Goal: Task Accomplishment & Management: Complete application form

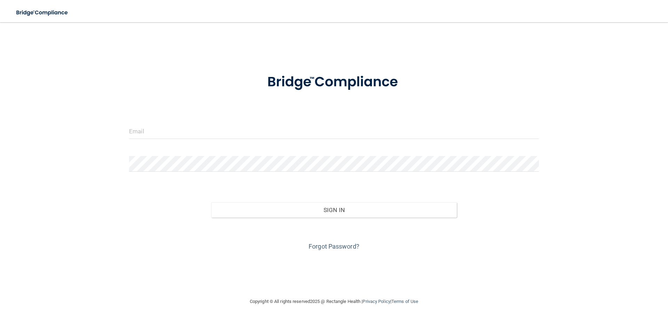
click at [156, 121] on form "Invalid email/password. You don't have permission to access that page. Sign In …" at bounding box center [334, 158] width 410 height 188
click at [156, 135] on input "email" at bounding box center [334, 131] width 410 height 16
type input "[EMAIL_ADDRESS][DOMAIN_NAME]"
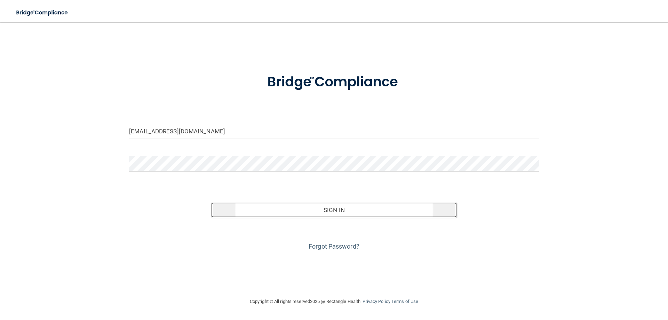
click at [341, 213] on button "Sign In" at bounding box center [334, 209] width 246 height 15
click at [342, 214] on button "Sign In" at bounding box center [334, 209] width 246 height 15
click at [339, 214] on button "Sign In" at bounding box center [334, 209] width 246 height 15
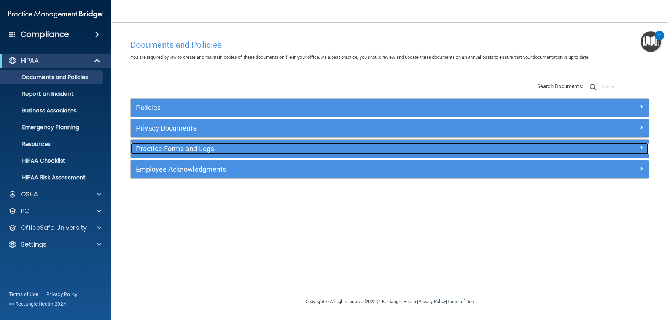
click at [641, 146] on span at bounding box center [641, 147] width 4 height 8
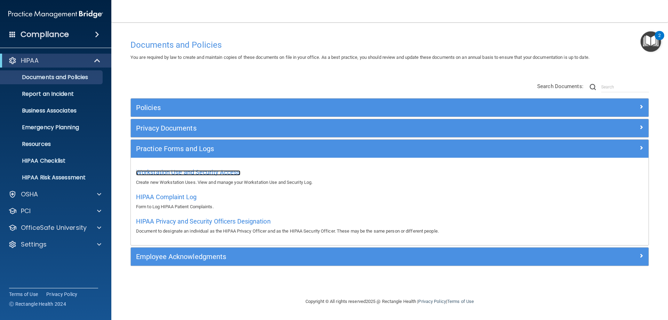
click at [232, 170] on span "Workstation Use and Security Access" at bounding box center [188, 171] width 104 height 7
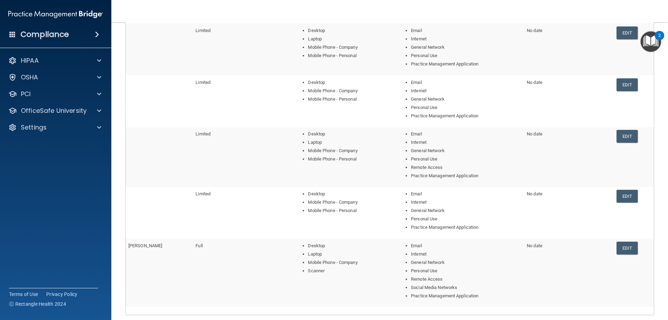
scroll to position [70, 0]
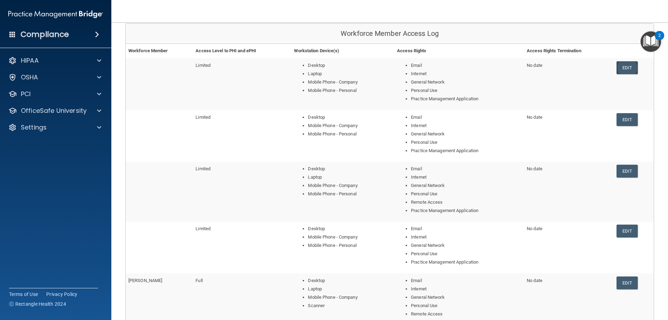
click at [624, 67] on link "Edit" at bounding box center [626, 67] width 21 height 13
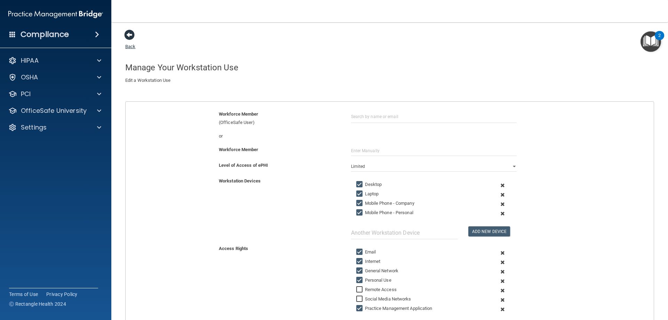
click at [134, 35] on span at bounding box center [129, 35] width 10 height 10
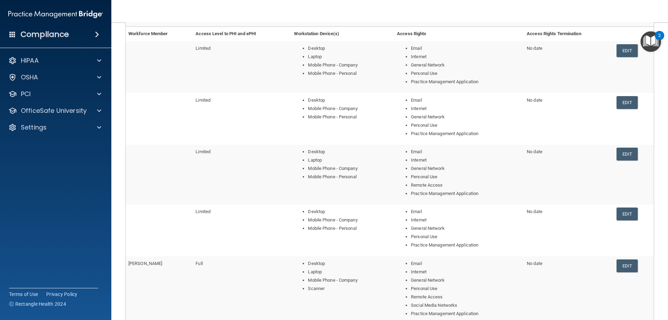
scroll to position [70, 0]
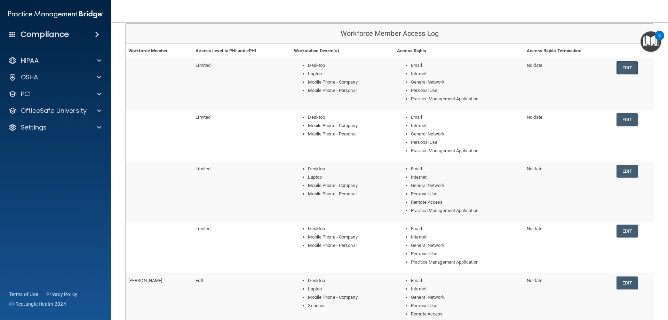
click at [620, 67] on link "Edit" at bounding box center [626, 67] width 21 height 13
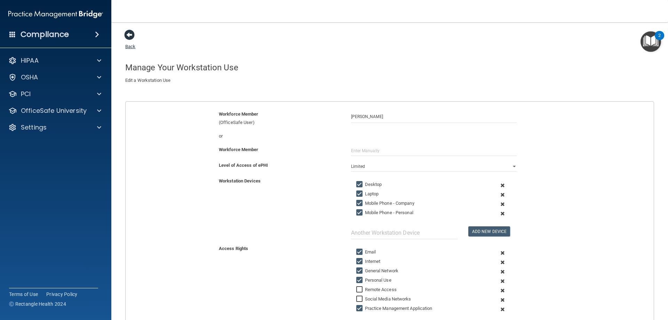
click at [132, 34] on span at bounding box center [129, 35] width 10 height 10
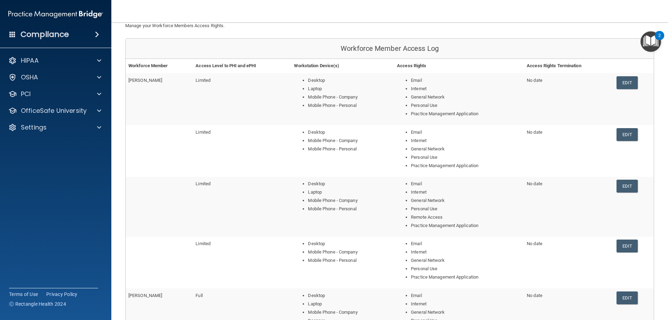
scroll to position [54, 0]
drag, startPoint x: 399, startPoint y: 148, endPoint x: 575, endPoint y: 146, distance: 176.0
click at [552, 153] on tr "Limited Desktop Mobile Phone - Company Mobile Phone - Personal Email Internet G…" at bounding box center [390, 150] width 528 height 51
click at [626, 130] on link "Edit" at bounding box center [626, 134] width 21 height 13
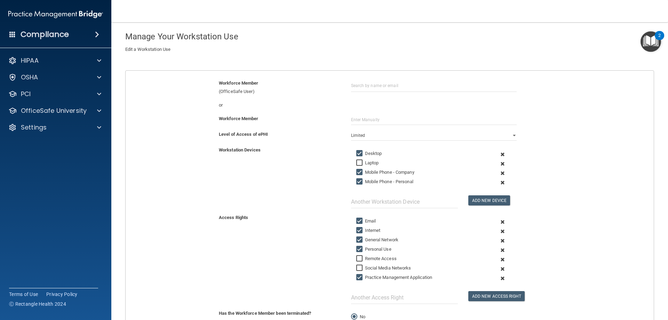
scroll to position [19, 0]
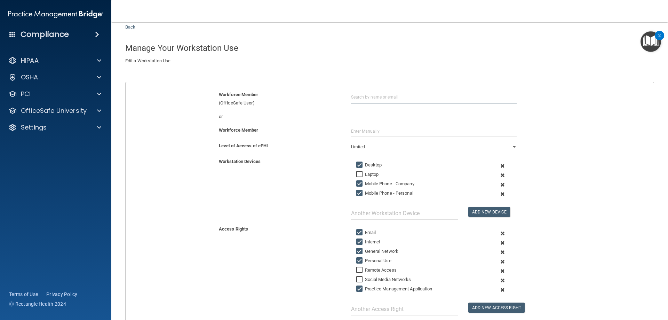
click at [366, 94] on input "text" at bounding box center [434, 96] width 166 height 13
type input "h"
click at [366, 112] on div "Hannah Arnold" at bounding box center [376, 114] width 34 height 6
type input "Hannah Arnold"
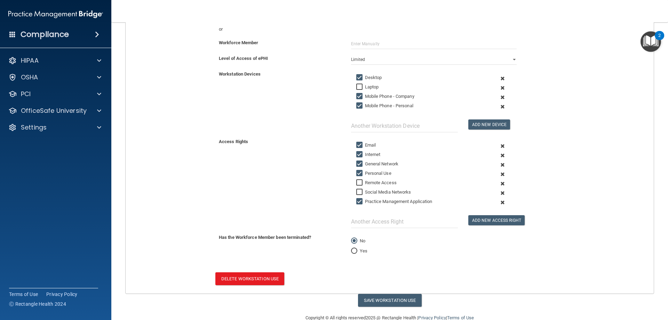
scroll to position [121, 0]
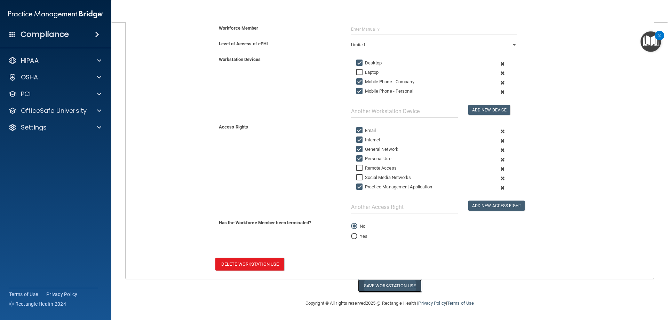
click at [401, 283] on button "Save Workstation Use" at bounding box center [390, 285] width 64 height 13
select select "? string:Limited ?"
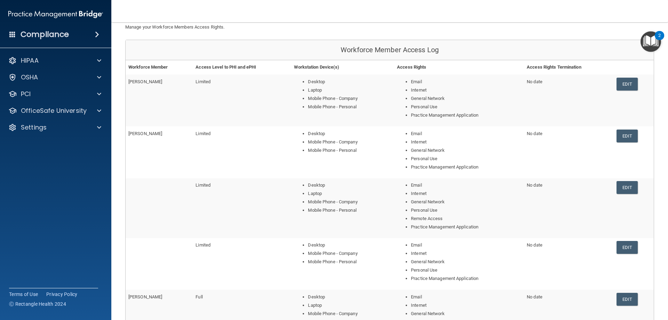
scroll to position [70, 0]
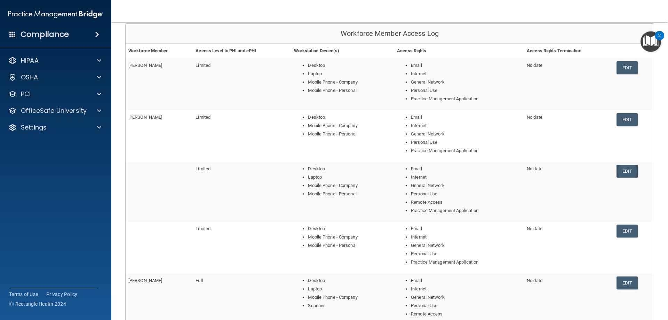
click at [625, 171] on link "Edit" at bounding box center [626, 171] width 21 height 13
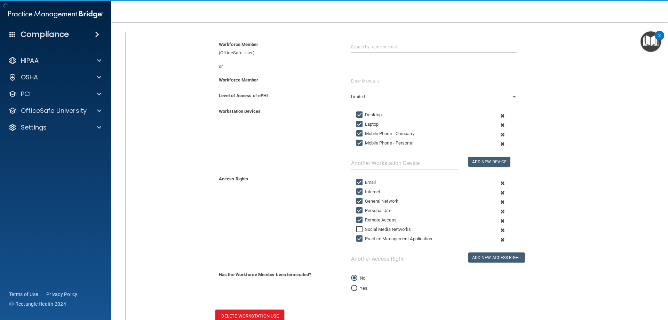
click at [363, 45] on input "text" at bounding box center [434, 46] width 166 height 13
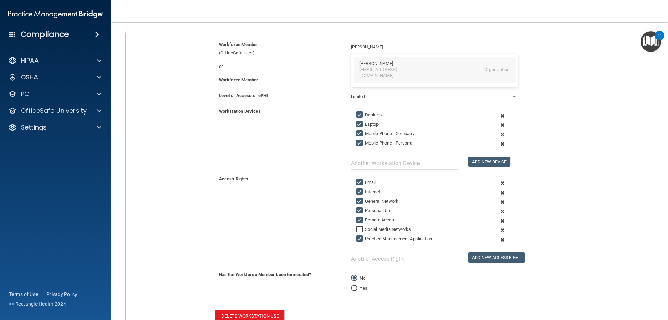
click at [370, 64] on div "Tanya Gonzalez" at bounding box center [376, 64] width 34 height 6
type input "Tanya Gonzalez"
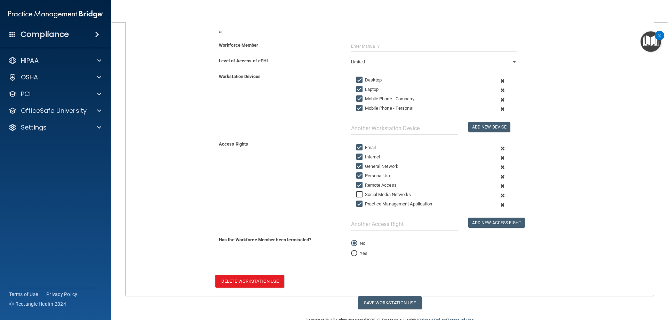
scroll to position [121, 0]
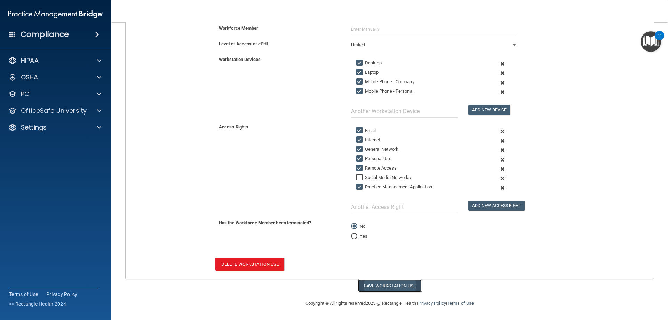
click at [391, 288] on button "Save Workstation Use" at bounding box center [390, 285] width 64 height 13
select select "? string:Limited ?"
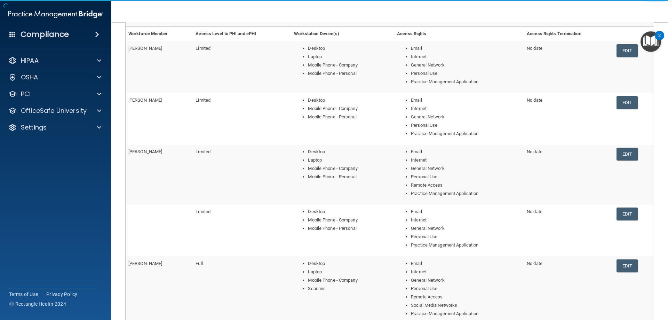
scroll to position [121, 0]
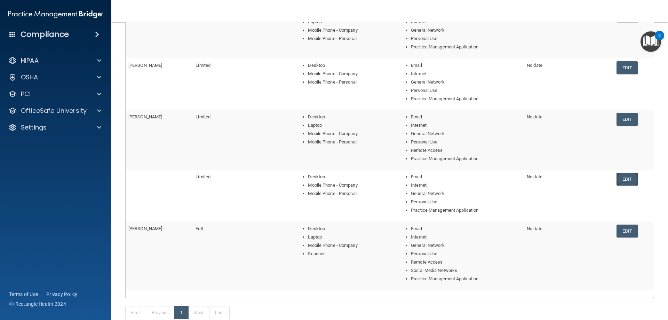
click at [625, 180] on link "Edit" at bounding box center [626, 179] width 21 height 13
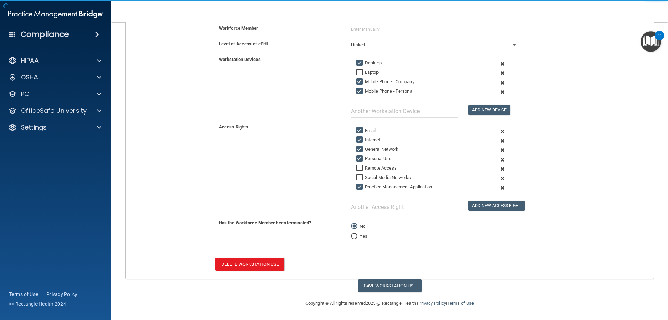
click at [353, 29] on input "text" at bounding box center [434, 29] width 166 height 10
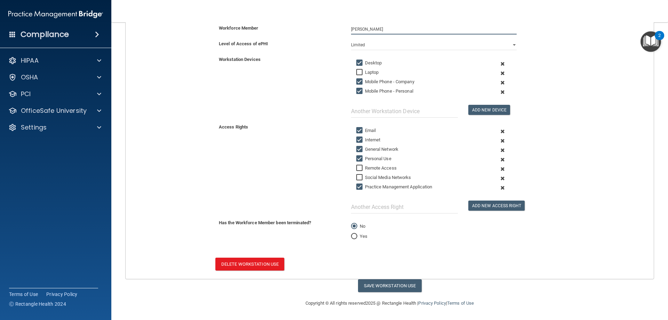
type input "lindsay"
click at [359, 68] on div "Add New Device" at bounding box center [434, 89] width 176 height 57
click at [358, 70] on input "Laptop" at bounding box center [360, 73] width 8 height 6
checkbox input "true"
click at [363, 31] on input "lindsay" at bounding box center [434, 29] width 166 height 10
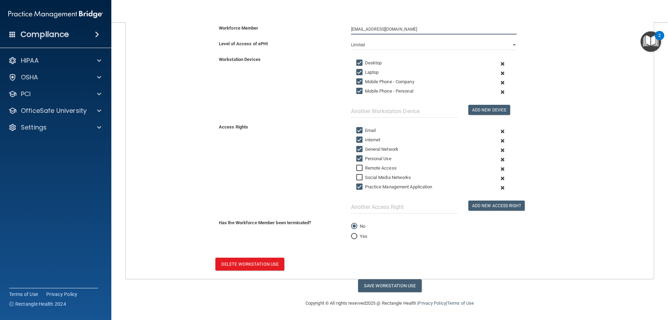
type input "[EMAIL_ADDRESS][DOMAIN_NAME]"
click at [468, 105] on button "Add New Device" at bounding box center [489, 110] width 42 height 10
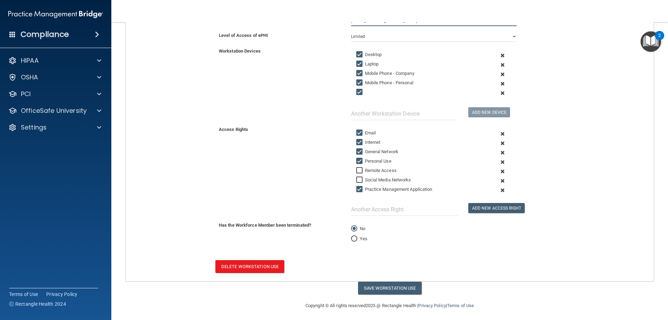
scroll to position [132, 0]
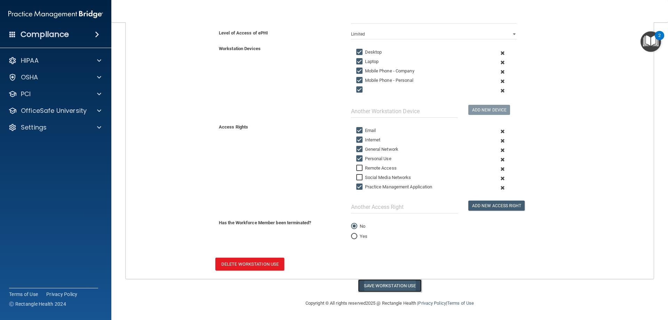
click at [404, 284] on button "Save Workstation Use" at bounding box center [390, 285] width 64 height 13
select select "? string:Limited ?"
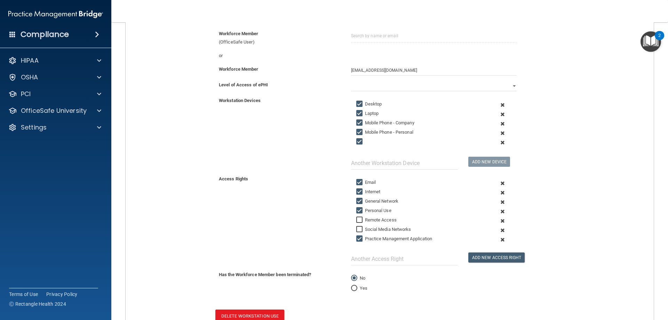
scroll to position [63, 0]
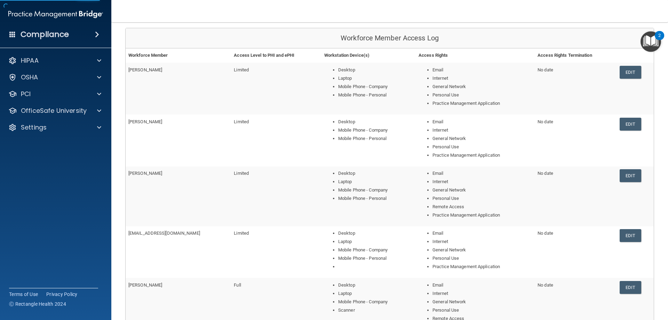
scroll to position [70, 0]
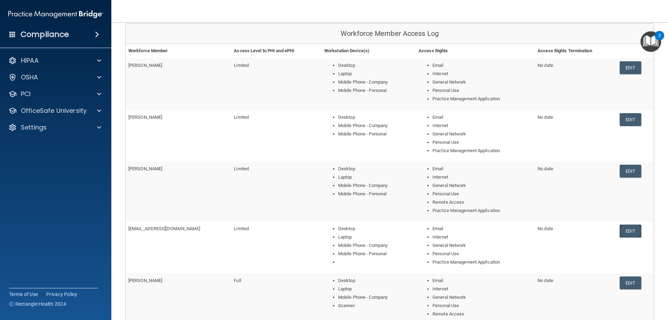
click at [621, 230] on link "Edit" at bounding box center [629, 230] width 21 height 13
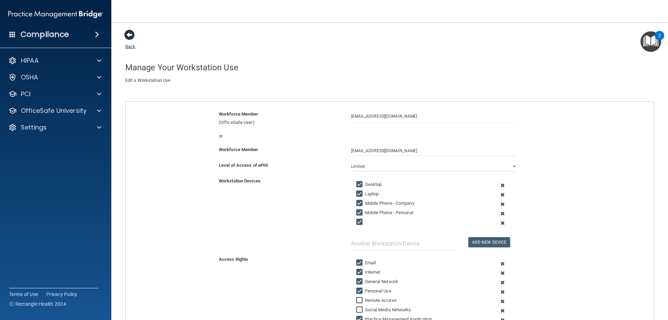
click at [129, 35] on span at bounding box center [129, 35] width 10 height 10
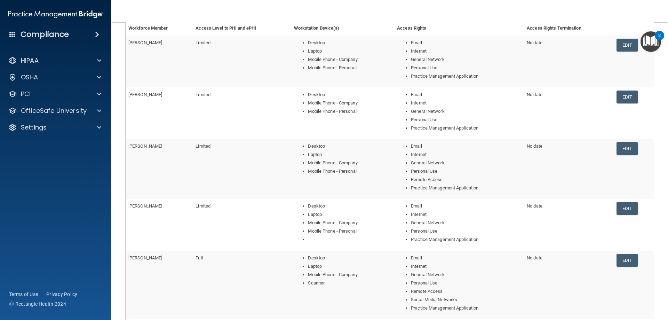
scroll to position [104, 0]
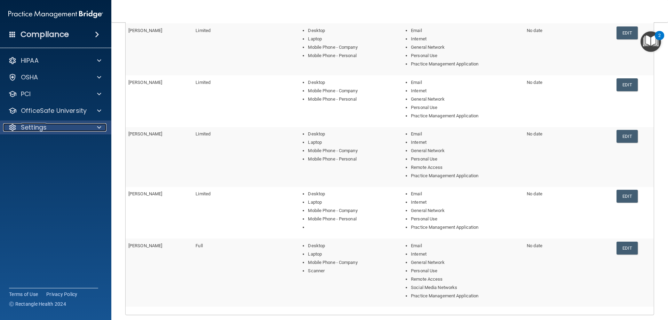
click at [101, 128] on span at bounding box center [99, 127] width 4 height 8
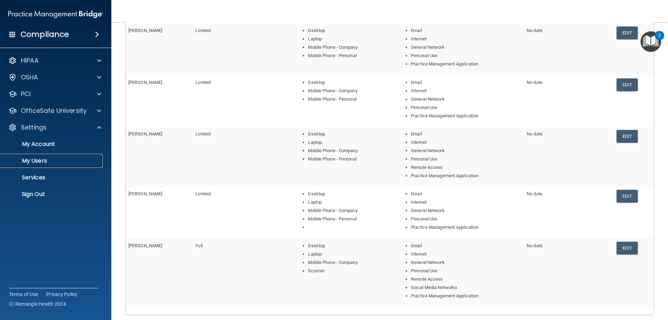
click at [29, 159] on p "My Users" at bounding box center [52, 160] width 95 height 7
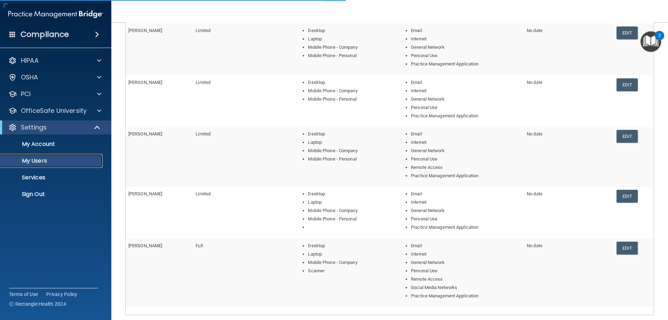
select select "20"
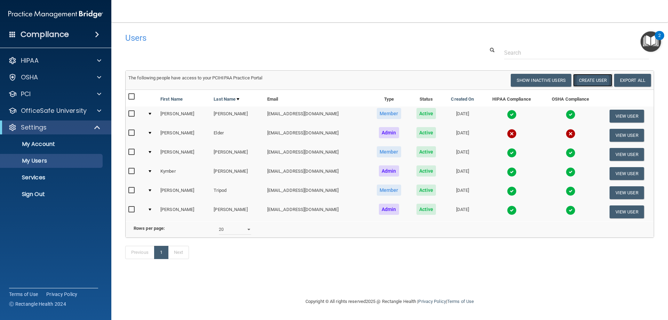
click at [599, 78] on button "Create User" at bounding box center [592, 80] width 39 height 13
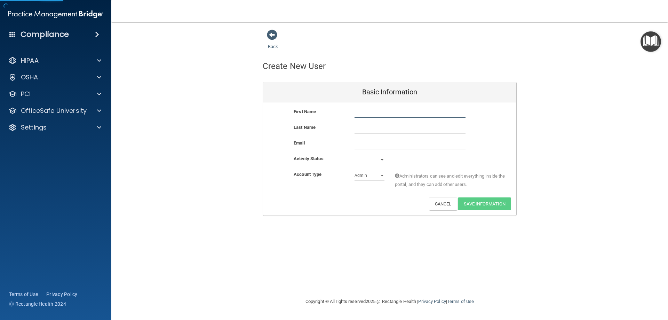
click at [401, 115] on input "text" at bounding box center [409, 112] width 111 height 10
type input "Bryan"
click at [376, 123] on div "First Name Bryan Bryan" at bounding box center [389, 115] width 253 height 16
click at [376, 126] on input "text" at bounding box center [409, 128] width 111 height 10
type input "Darling"
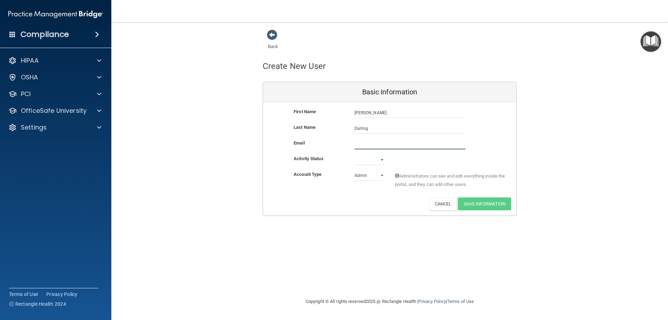
click at [367, 146] on input "email" at bounding box center [409, 144] width 111 height 10
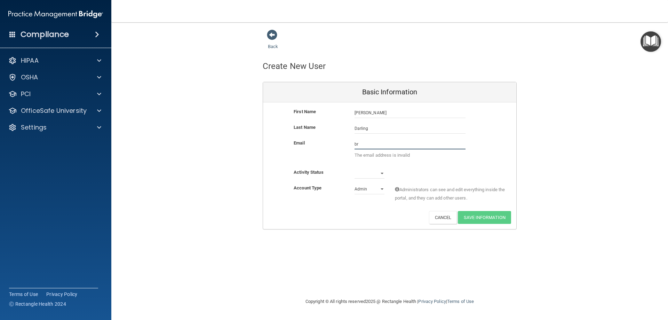
type input "b"
click at [432, 217] on button "Cancel" at bounding box center [443, 217] width 28 height 13
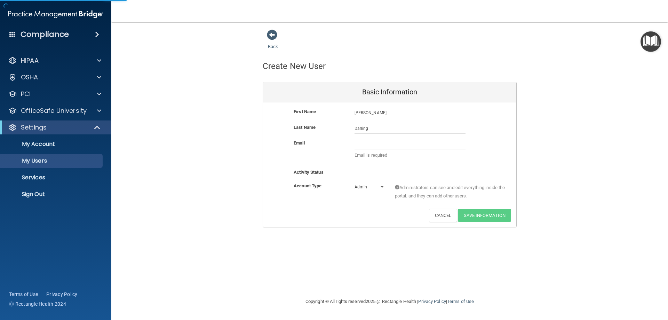
select select "20"
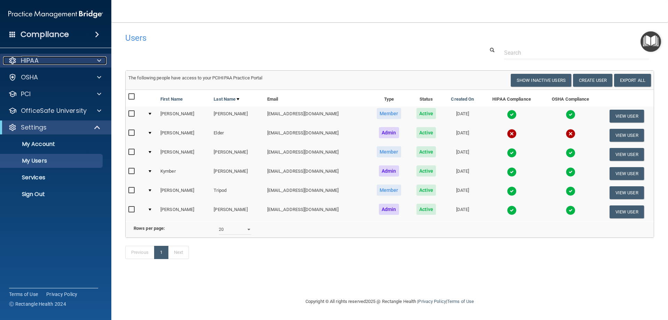
click at [100, 59] on span at bounding box center [99, 60] width 4 height 8
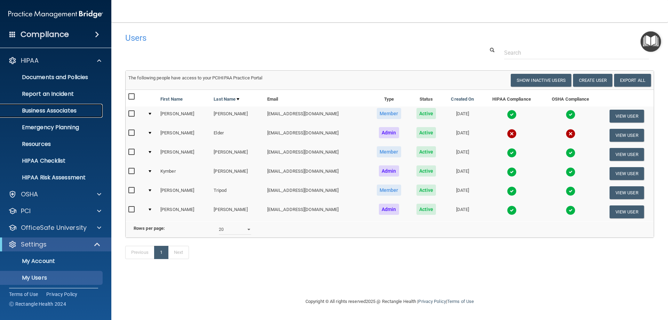
click at [67, 107] on p "Business Associates" at bounding box center [52, 110] width 95 height 7
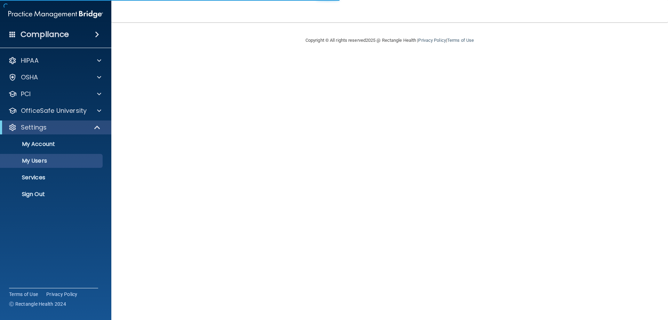
select select "20"
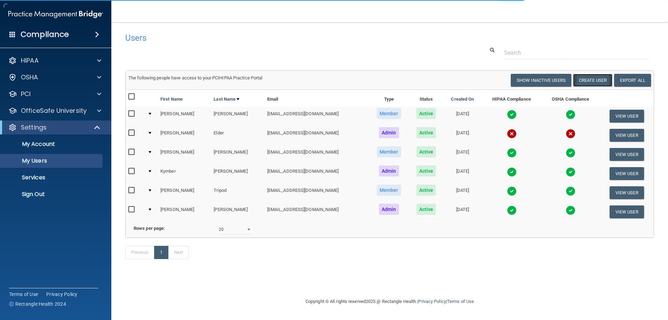
click at [605, 81] on button "Create User" at bounding box center [592, 80] width 39 height 13
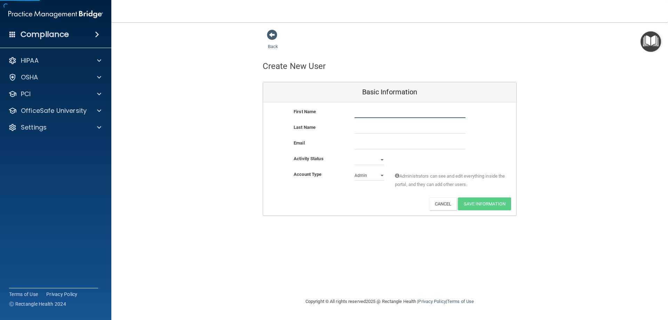
click at [359, 114] on input "text" at bounding box center [409, 112] width 111 height 10
type input "Bryan"
click at [371, 130] on input "text" at bounding box center [409, 128] width 111 height 10
type input "Darling"
click at [358, 143] on input "email" at bounding box center [409, 144] width 111 height 10
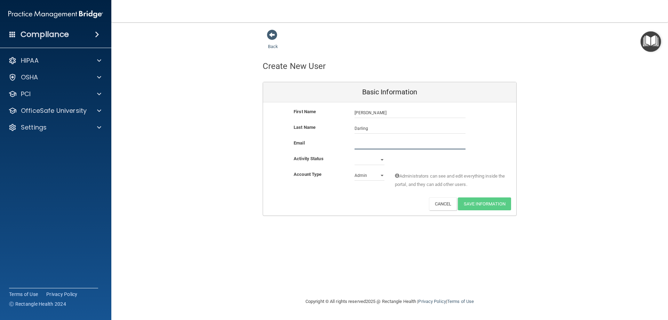
paste input "darlingddsmd@gmail.com"
type input "darlingddsmd@gmail.com"
click at [383, 160] on select "Active Inactive" at bounding box center [369, 161] width 30 height 10
select select "active"
click at [354, 154] on select "Active Inactive" at bounding box center [369, 159] width 30 height 10
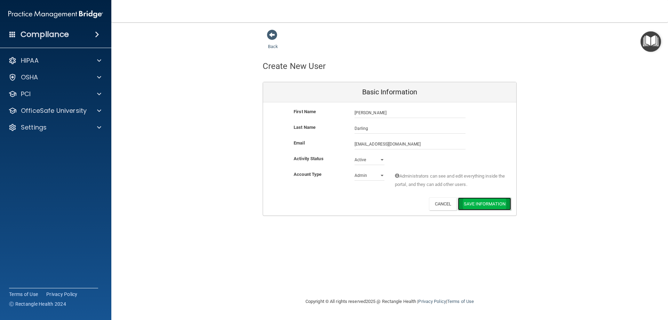
click at [491, 206] on button "Save Information" at bounding box center [484, 203] width 53 height 13
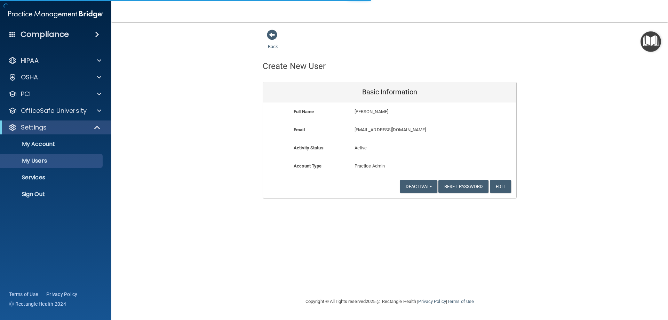
select select "20"
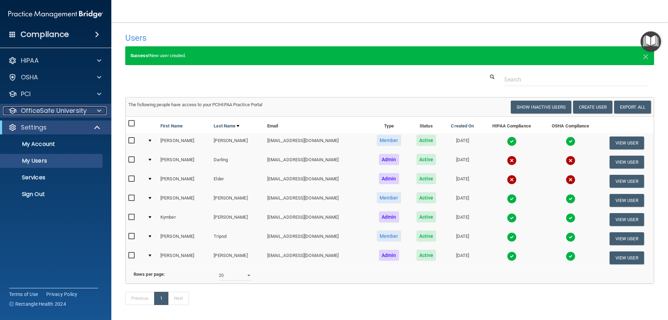
click at [100, 112] on span at bounding box center [99, 110] width 4 height 8
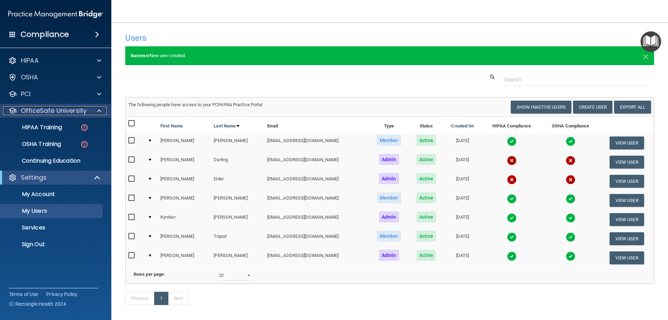
click at [98, 110] on span at bounding box center [99, 110] width 4 height 8
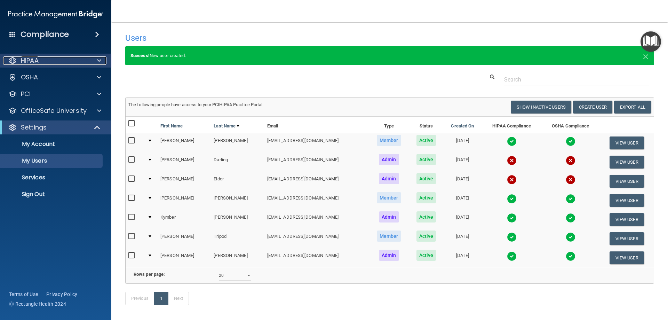
click at [102, 60] on div at bounding box center [97, 60] width 17 height 8
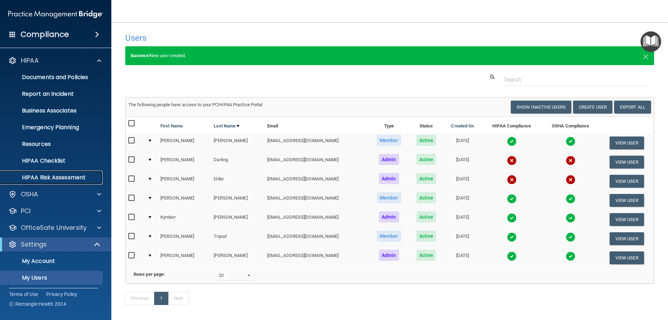
click at [52, 177] on p "HIPAA Risk Assessment" at bounding box center [52, 177] width 95 height 7
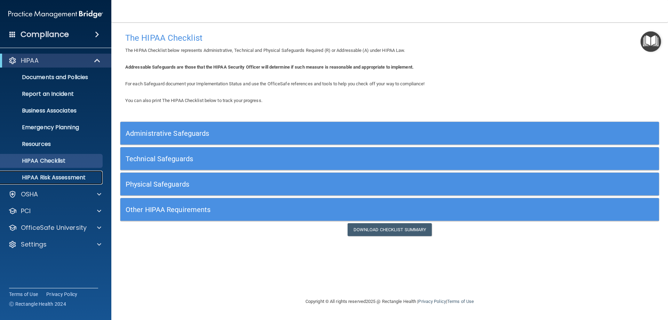
click at [72, 175] on p "HIPAA Risk Assessment" at bounding box center [52, 177] width 95 height 7
click at [99, 190] on span at bounding box center [99, 194] width 4 height 8
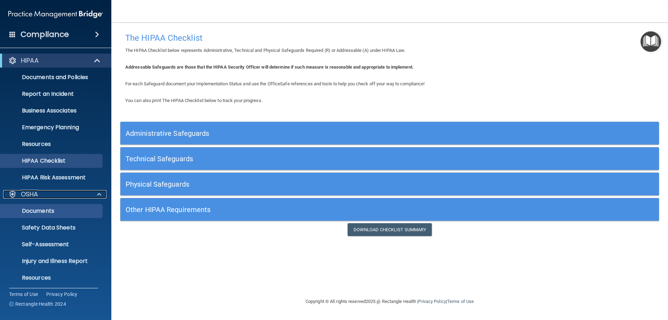
scroll to position [35, 0]
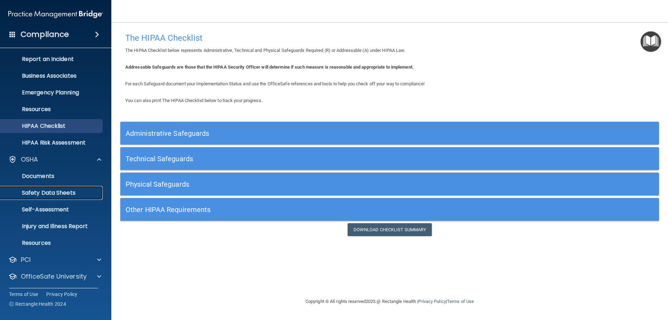
click at [54, 188] on link "Safety Data Sheets" at bounding box center [48, 193] width 110 height 14
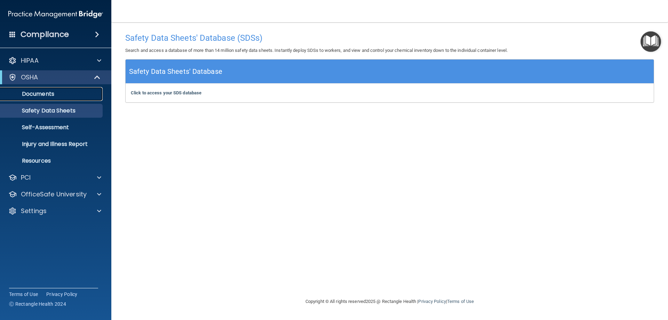
click at [51, 95] on p "Documents" at bounding box center [52, 93] width 95 height 7
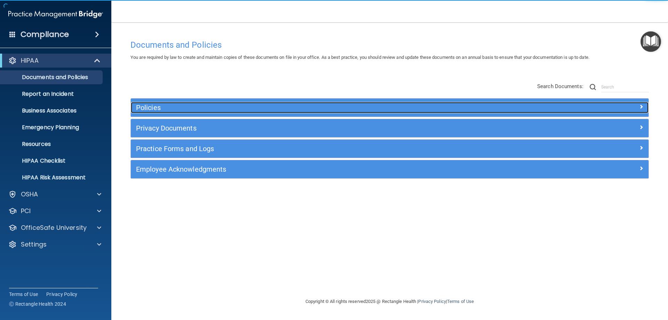
click at [640, 110] on span at bounding box center [641, 106] width 4 height 8
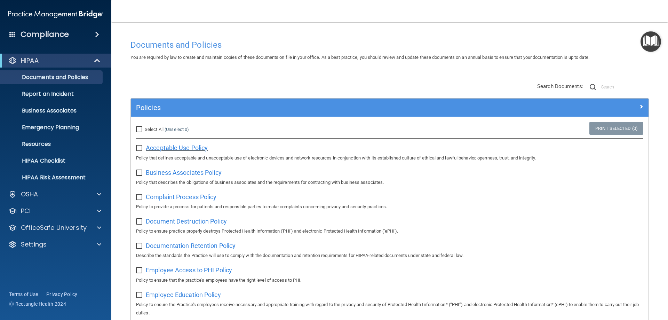
click at [158, 149] on span "Acceptable Use Policy" at bounding box center [177, 147] width 62 height 7
click at [95, 191] on div at bounding box center [97, 194] width 17 height 8
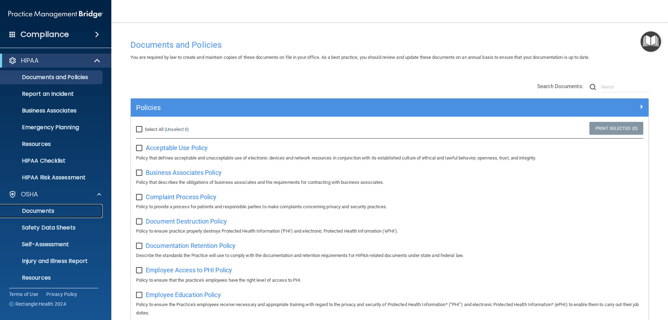
click at [57, 211] on p "Documents" at bounding box center [52, 210] width 95 height 7
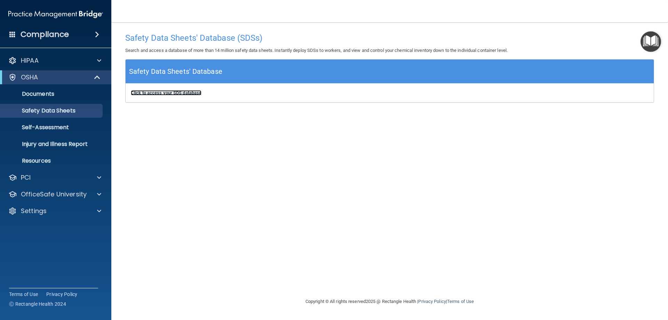
click at [178, 93] on b "Click to access your SDS database" at bounding box center [166, 92] width 71 height 5
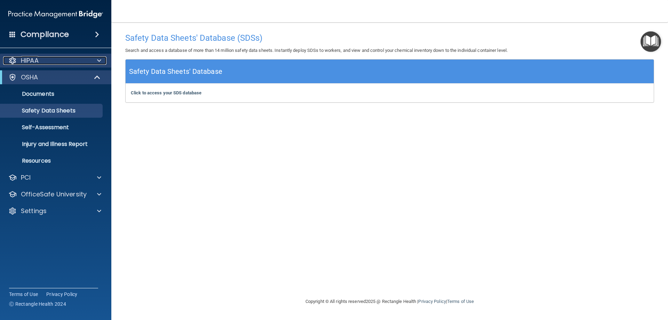
click at [99, 61] on span at bounding box center [99, 60] width 4 height 8
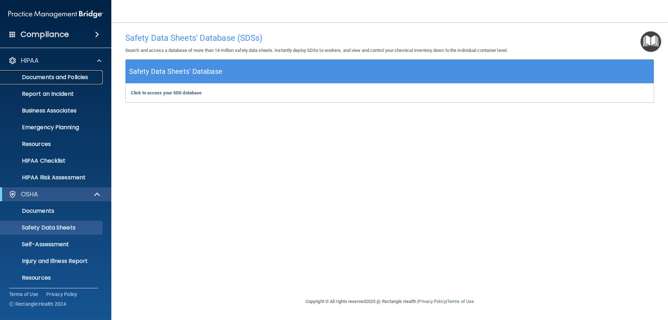
click at [53, 77] on p "Documents and Policies" at bounding box center [52, 77] width 95 height 7
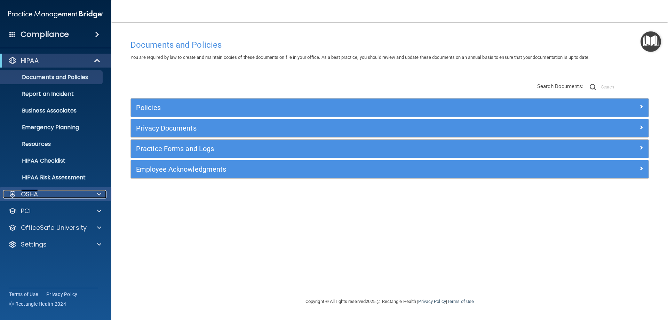
click at [45, 194] on div "OSHA" at bounding box center [46, 194] width 86 height 8
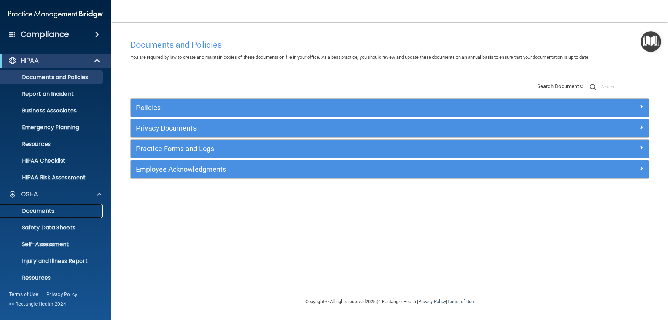
click at [53, 207] on p "Documents" at bounding box center [52, 210] width 95 height 7
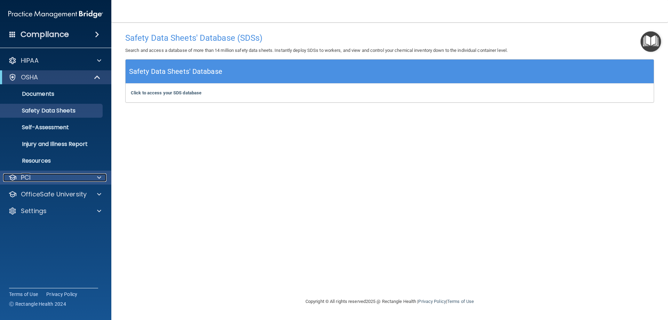
click at [39, 177] on div "PCI" at bounding box center [46, 177] width 86 height 8
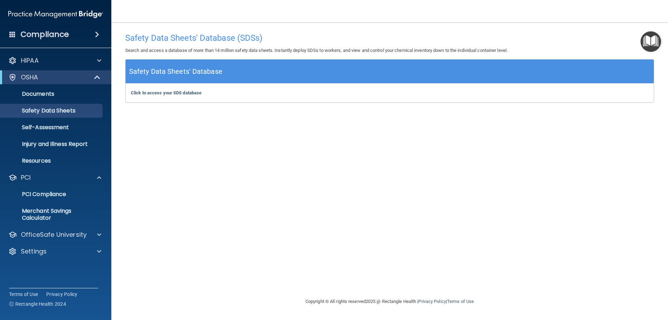
click at [61, 35] on h4 "Compliance" at bounding box center [45, 35] width 48 height 10
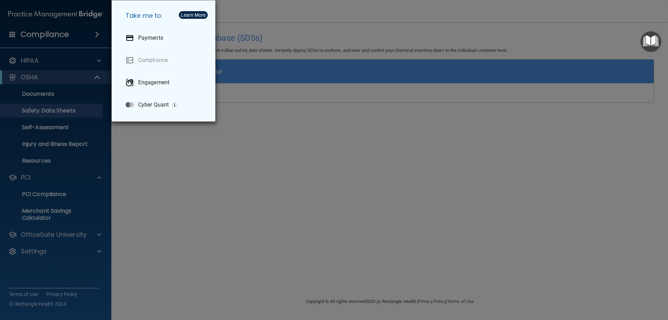
click at [53, 48] on div "Take me to: Payments Compliance Engagement Cyber Quant" at bounding box center [334, 160] width 668 height 320
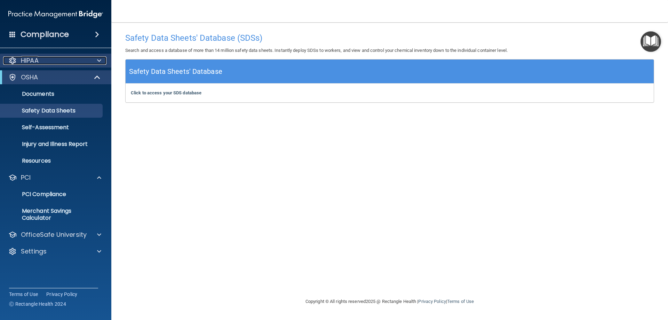
click at [100, 64] on span at bounding box center [99, 60] width 4 height 8
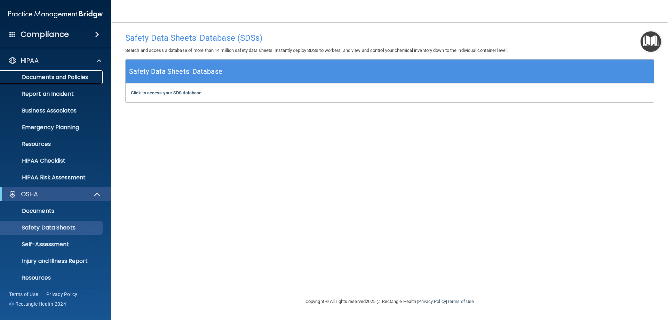
click at [87, 74] on p "Documents and Policies" at bounding box center [52, 77] width 95 height 7
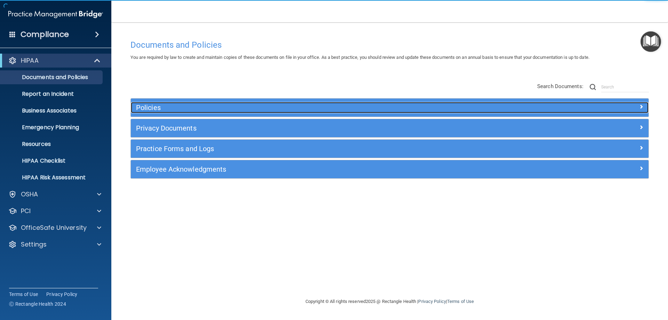
click at [643, 106] on div at bounding box center [583, 106] width 129 height 8
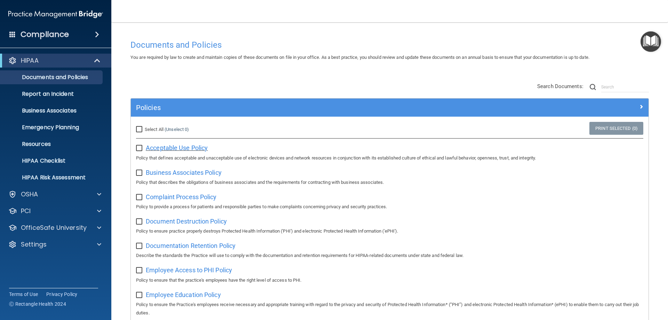
click at [155, 145] on span "Acceptable Use Policy" at bounding box center [177, 147] width 62 height 7
